Goal: Task Accomplishment & Management: Manage account settings

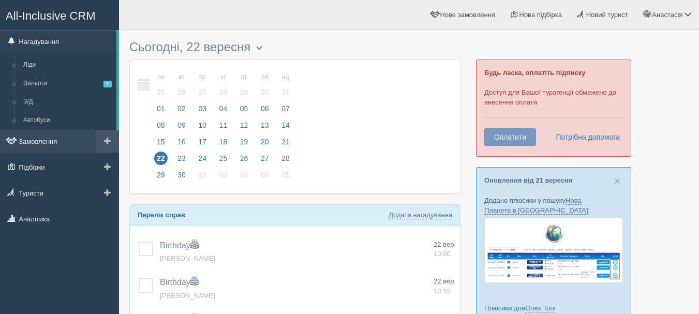
click at [63, 142] on link "Замовлення" at bounding box center [59, 141] width 119 height 23
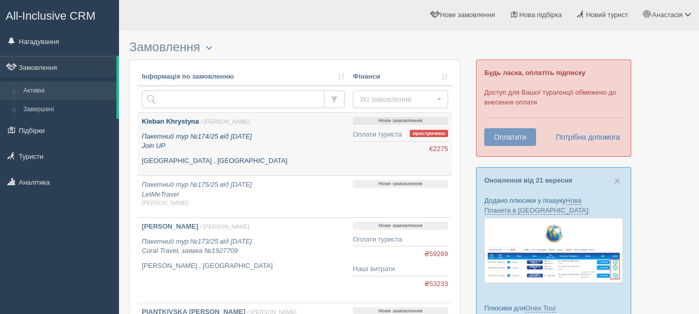
click at [235, 134] on icon "Пакетний тур №174/25 від 18.09.2025 Join UP" at bounding box center [197, 141] width 110 height 18
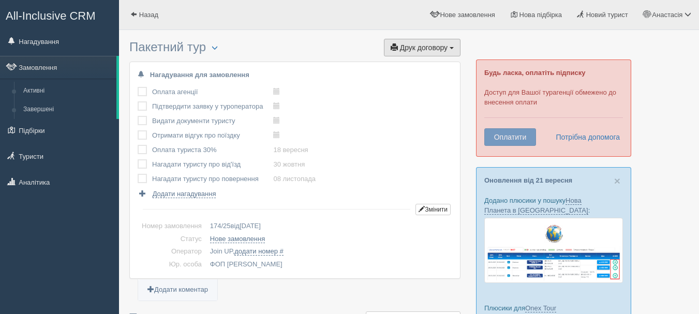
click at [406, 53] on button "Друк договору Друк" at bounding box center [422, 48] width 77 height 18
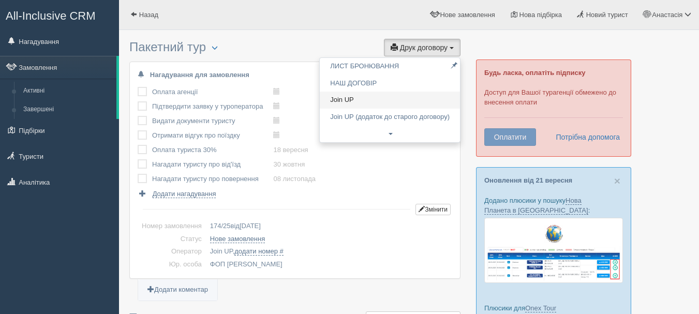
click at [380, 93] on link "Join UP" at bounding box center [390, 100] width 140 height 17
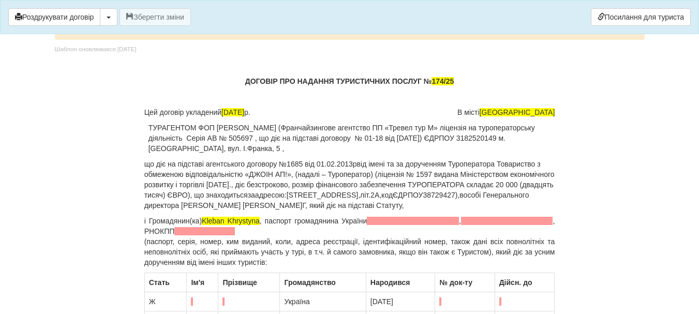
scroll to position [103, 0]
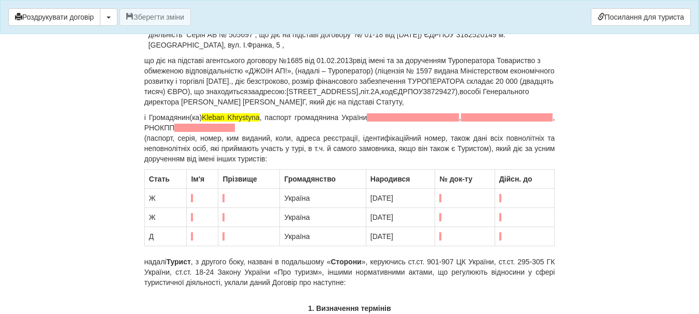
click at [304, 130] on p "і Громадянин(ка) Kleban Khrystyna , паспорт громадянина України , , [GEOGRAPHIC…" at bounding box center [349, 138] width 411 height 52
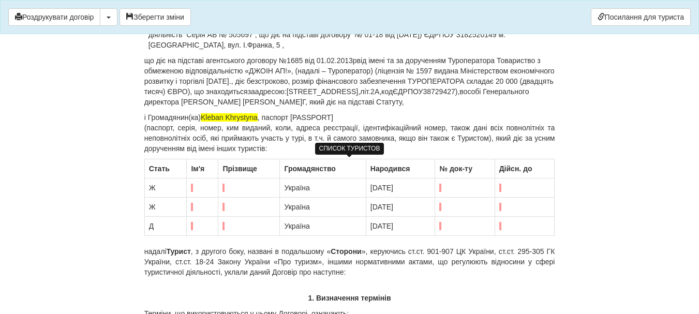
click at [196, 186] on td at bounding box center [203, 187] width 32 height 19
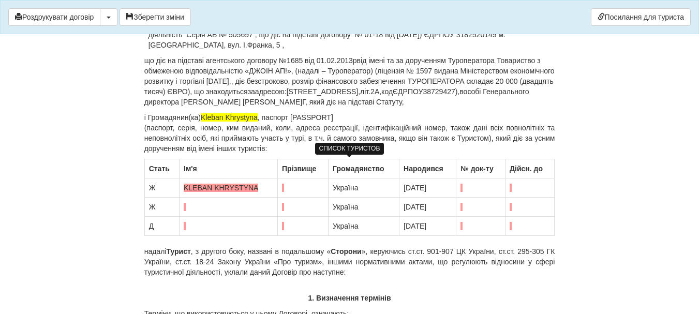
click at [287, 185] on td at bounding box center [303, 187] width 51 height 19
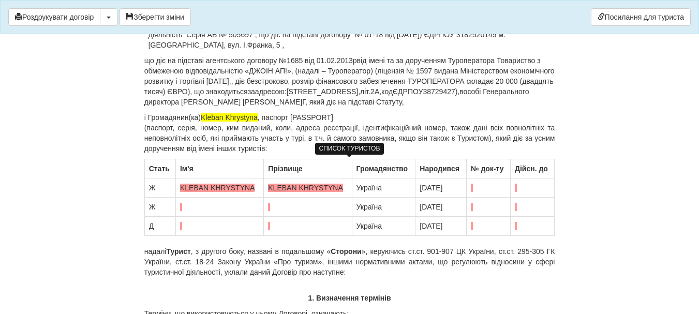
click at [214, 188] on span "KLEBAN KHRYSTYNA" at bounding box center [217, 188] width 74 height 8
click at [217, 193] on td "KLEBAN KHRYSTYNA" at bounding box center [219, 187] width 88 height 19
click at [213, 190] on span "KLEBAN KHRYSTYNA" at bounding box center [217, 188] width 74 height 8
click at [251, 186] on span "KLEBAN KHRYSTYNA" at bounding box center [217, 188] width 74 height 8
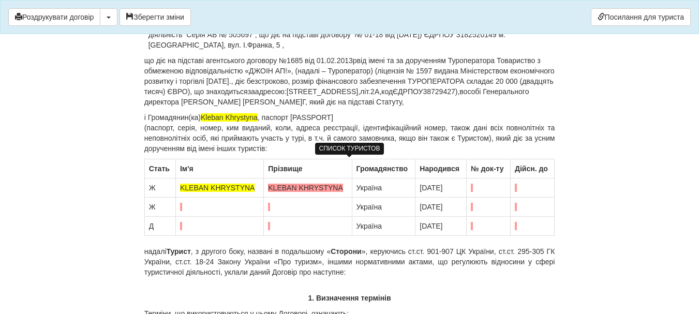
click at [290, 191] on span "KLEBAN KHRYSTYNA" at bounding box center [305, 188] width 74 height 8
click at [307, 188] on span "KLEBAN KHRYSTYNA" at bounding box center [305, 188] width 74 height 8
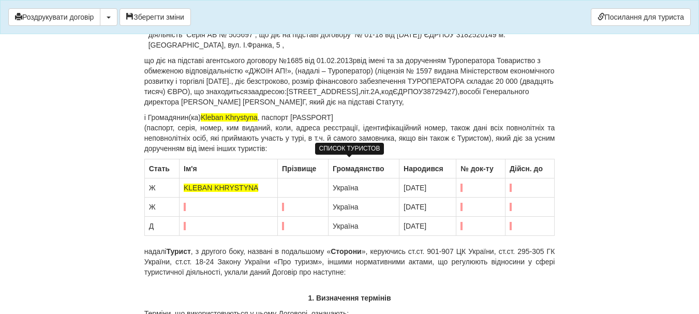
click at [258, 189] on span "KLEBAN KHRYSTYNA" at bounding box center [221, 188] width 74 height 8
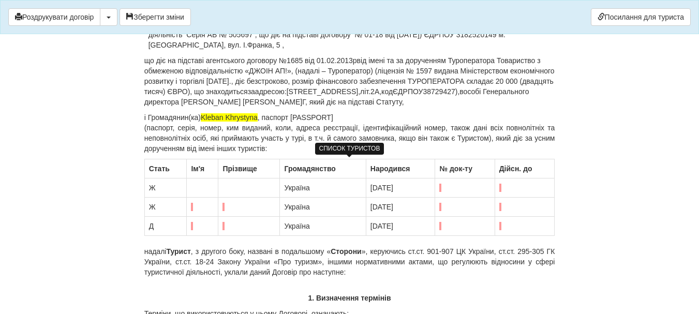
click at [232, 189] on td at bounding box center [249, 187] width 62 height 19
click at [193, 187] on td at bounding box center [203, 187] width 32 height 19
click at [191, 186] on td at bounding box center [203, 187] width 32 height 19
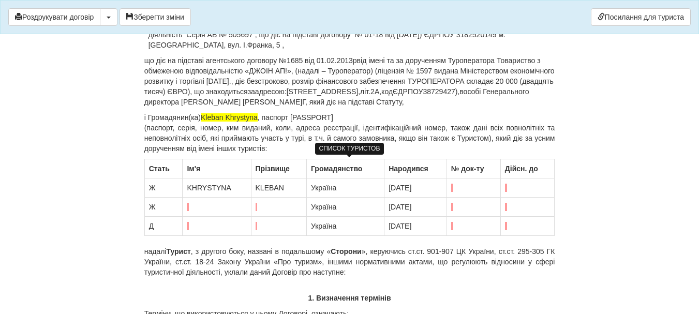
click at [204, 207] on td at bounding box center [217, 207] width 68 height 19
click at [272, 203] on td at bounding box center [278, 207] width 55 height 19
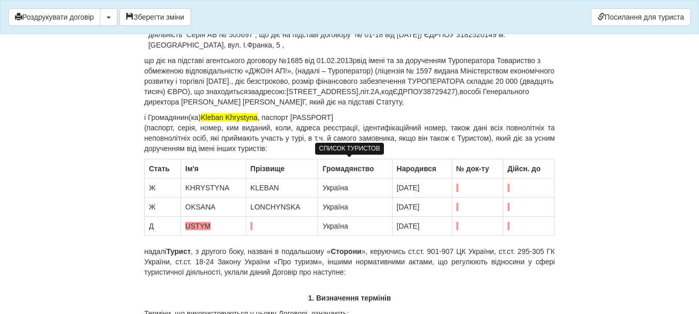
click at [291, 227] on td at bounding box center [282, 226] width 72 height 19
drag, startPoint x: 268, startPoint y: 187, endPoint x: 300, endPoint y: 186, distance: 32.1
click at [300, 186] on td "KLEBAN" at bounding box center [282, 187] width 72 height 19
copy td "KLEBAN"
click at [268, 229] on td at bounding box center [282, 226] width 72 height 19
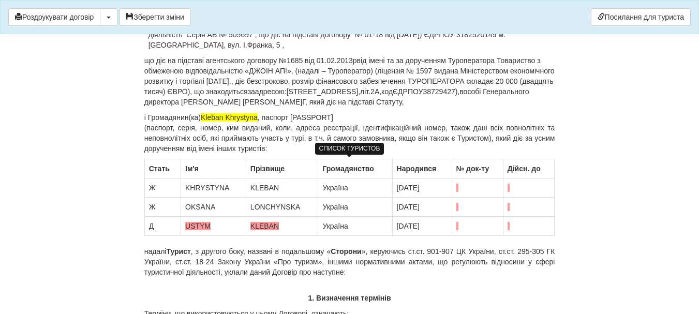
click at [447, 189] on td "[DATE]" at bounding box center [421, 187] width 59 height 19
click at [458, 188] on span at bounding box center [457, 188] width 2 height 8
click at [509, 186] on span at bounding box center [508, 188] width 2 height 8
drag, startPoint x: 462, startPoint y: 207, endPoint x: 467, endPoint y: 211, distance: 6.0
click at [462, 208] on span "FJ449901" at bounding box center [471, 207] width 32 height 8
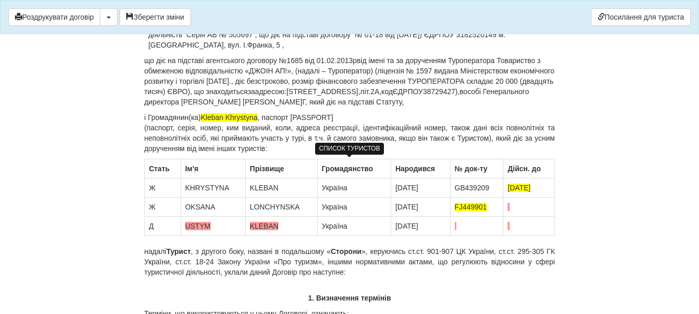
click at [509, 205] on span at bounding box center [508, 207] width 2 height 8
click at [457, 228] on span at bounding box center [456, 226] width 2 height 8
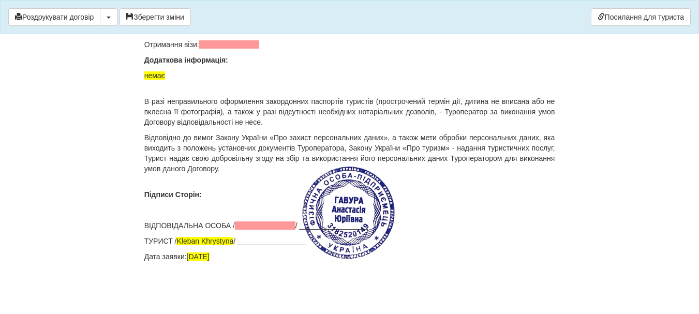
scroll to position [7138, 0]
click at [258, 49] on span at bounding box center [229, 44] width 61 height 8
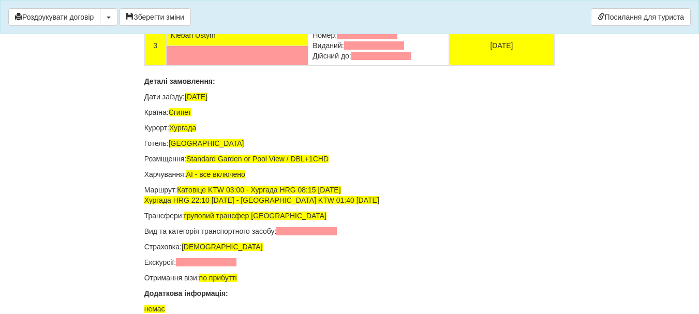
scroll to position [6806, 0]
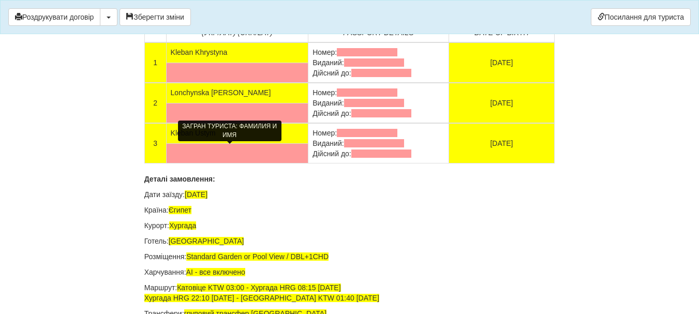
click at [189, 83] on td at bounding box center [237, 73] width 142 height 20
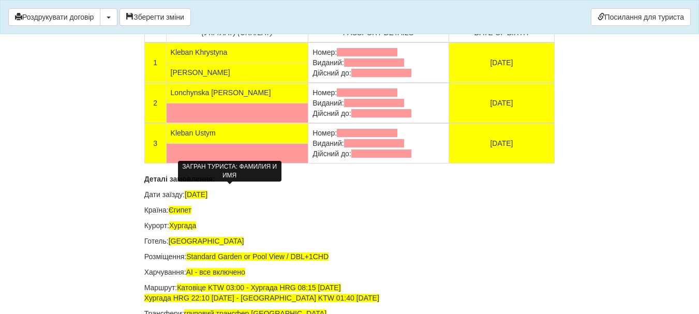
click at [191, 123] on td at bounding box center [237, 113] width 142 height 20
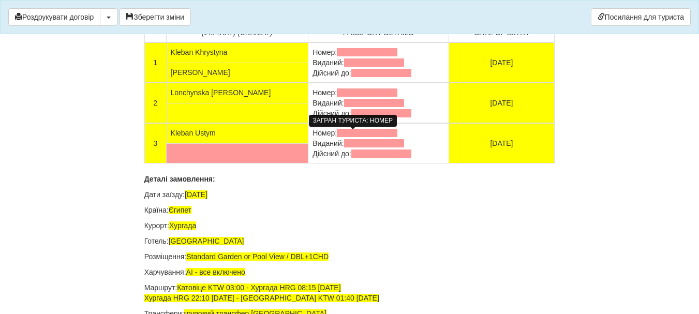
click at [378, 56] on span at bounding box center [367, 52] width 61 height 8
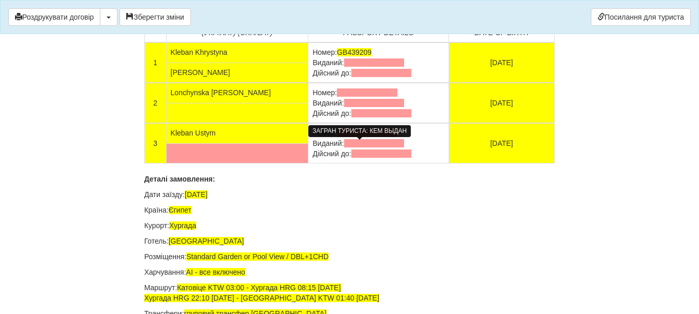
click at [373, 67] on span at bounding box center [374, 62] width 61 height 8
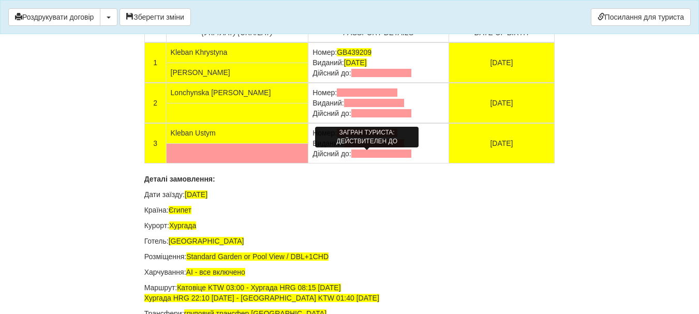
click at [373, 77] on span at bounding box center [381, 73] width 61 height 8
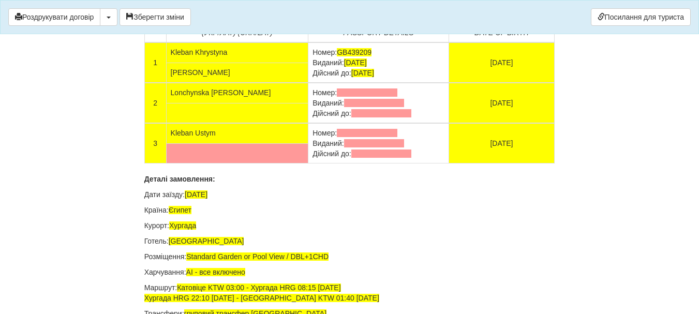
click at [366, 123] on td "Номер: Виданий: Дійсний до:" at bounding box center [378, 103] width 140 height 40
click at [381, 97] on span at bounding box center [367, 92] width 61 height 8
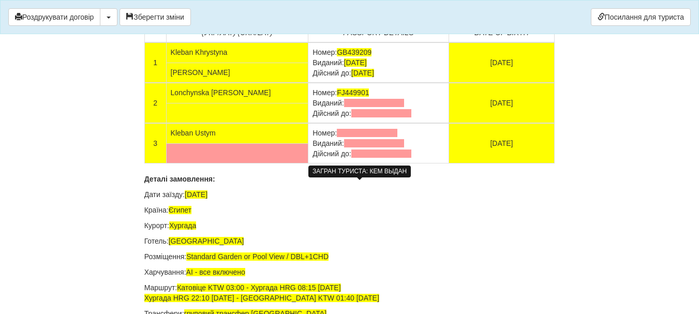
click at [377, 107] on span at bounding box center [374, 103] width 61 height 8
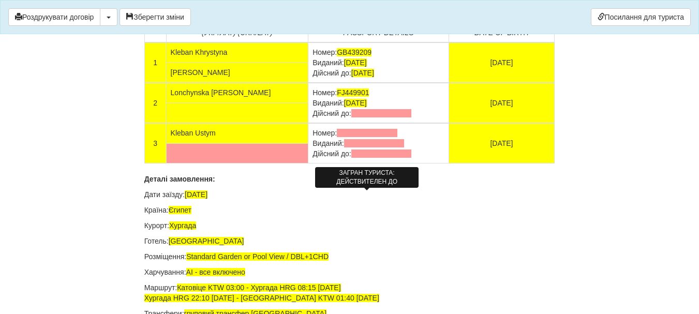
click at [395, 117] on span at bounding box center [381, 113] width 61 height 8
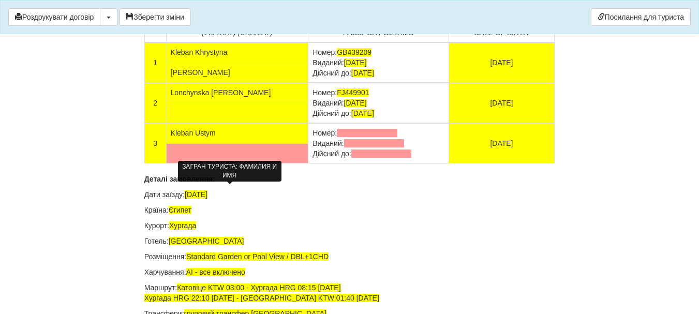
click at [228, 123] on td at bounding box center [237, 113] width 142 height 20
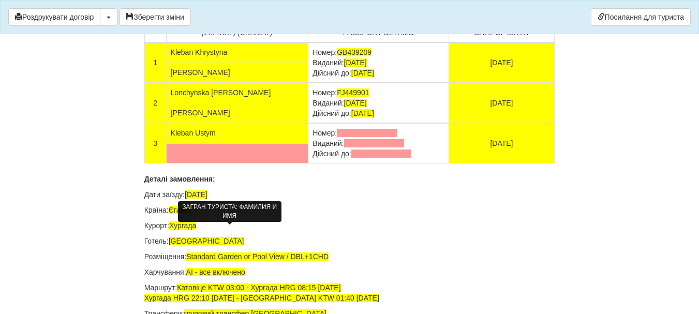
click at [221, 163] on td at bounding box center [237, 153] width 142 height 20
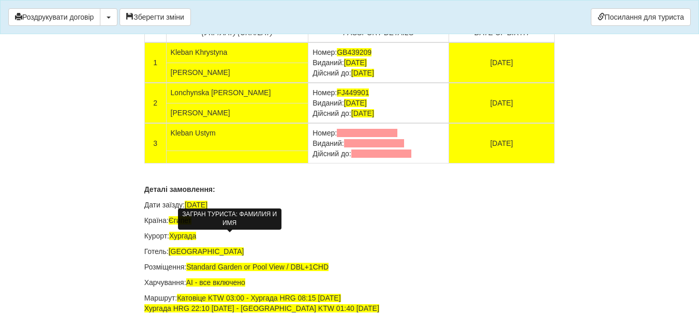
click at [196, 163] on td at bounding box center [237, 157] width 142 height 12
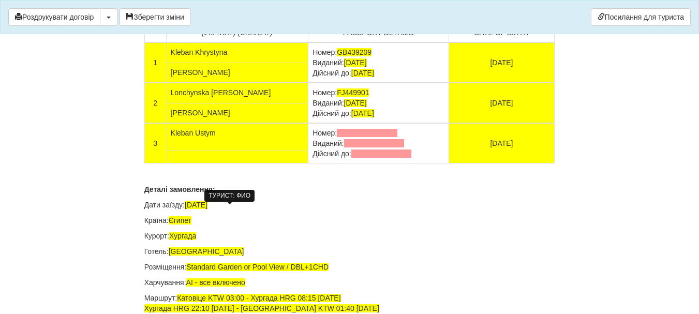
click at [236, 151] on td "Kleban Ustym" at bounding box center [237, 136] width 142 height 27
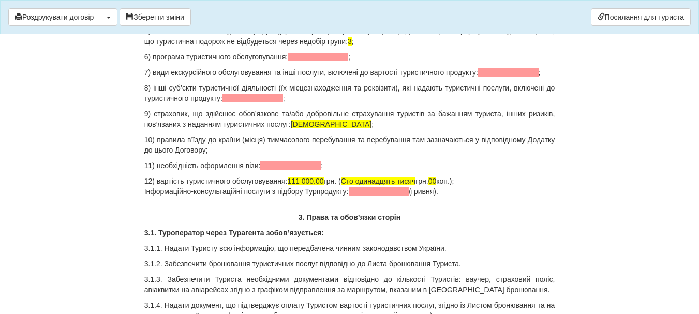
scroll to position [1188, 0]
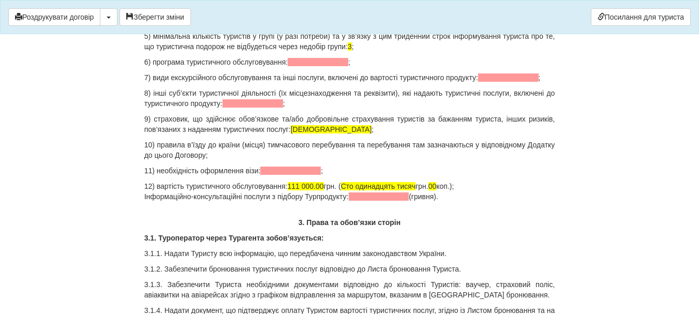
click at [483, 182] on p "12) вартість туристичного обслуговування: 111 000.00 грн. ( Сто одинадцять тися…" at bounding box center [349, 191] width 411 height 21
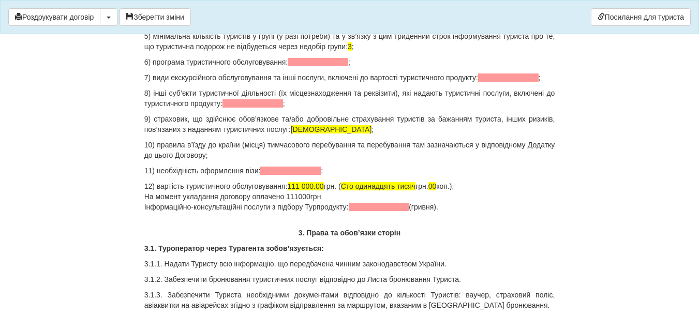
drag, startPoint x: 339, startPoint y: 187, endPoint x: 463, endPoint y: 187, distance: 123.6
click at [463, 187] on p "12) вартість туристичного обслуговування: 111 000.00 грн. ( Сто одинадцять тися…" at bounding box center [349, 196] width 411 height 31
copy p "( Сто одинадцять тисяч грн. 00 коп.);"
click at [331, 198] on p "12) вартість туристичного обслуговування: 111 000.00 грн. ( Сто одинадцять тися…" at bounding box center [349, 196] width 411 height 31
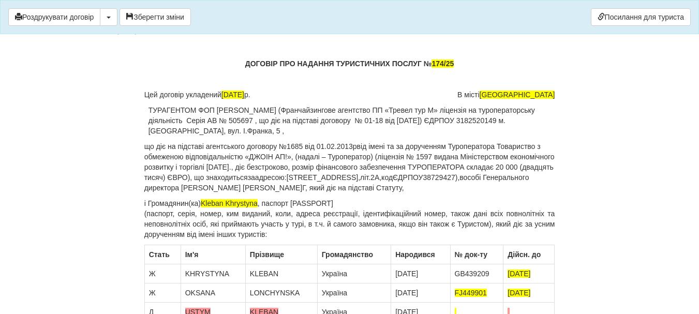
scroll to position [0, 0]
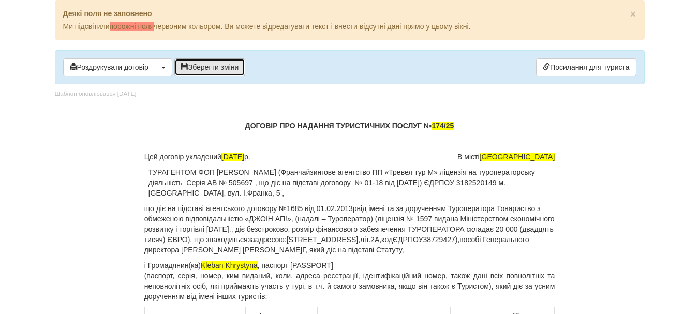
click at [228, 63] on button "Зберегти зміни" at bounding box center [209, 67] width 71 height 18
